Goal: Navigation & Orientation: Go to known website

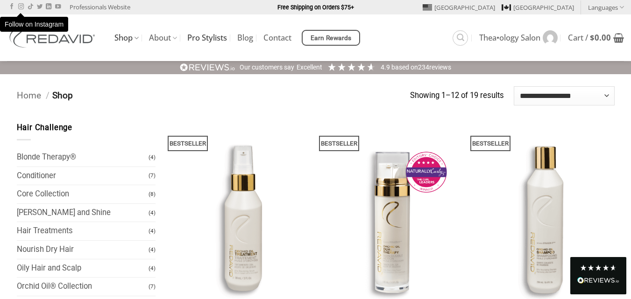
click at [211, 42] on link "Pro Stylists" at bounding box center [207, 37] width 40 height 17
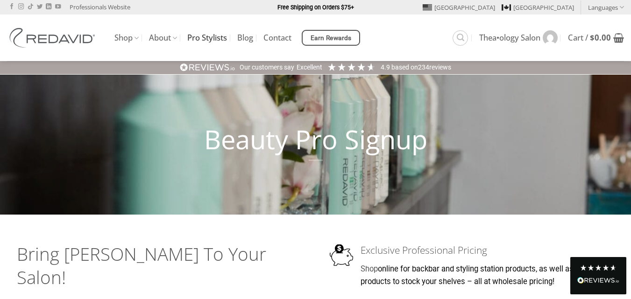
click at [212, 35] on link "Pro Stylists" at bounding box center [207, 37] width 40 height 17
click at [83, 3] on link "Professionals Website" at bounding box center [100, 7] width 61 height 14
